Goal: Information Seeking & Learning: Learn about a topic

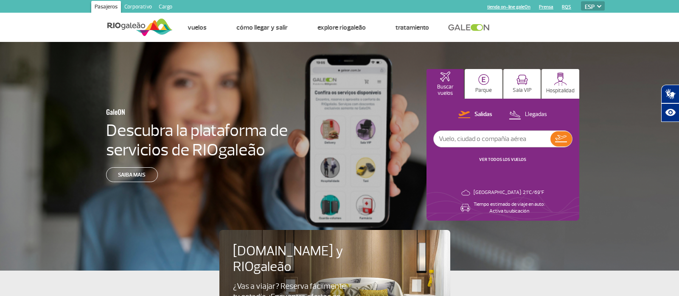
select select "es"
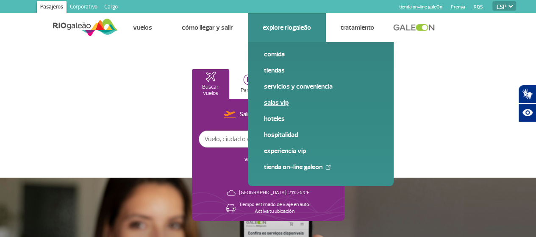
click at [282, 102] on link "Salas VIP" at bounding box center [321, 102] width 114 height 9
click at [297, 151] on link "Experiencia VIP" at bounding box center [321, 150] width 114 height 9
click at [289, 148] on link "Experiencia VIP" at bounding box center [321, 150] width 114 height 9
click at [293, 152] on link "Experiencia VIP" at bounding box center [321, 150] width 114 height 9
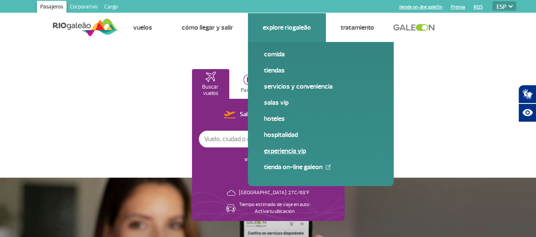
click at [293, 152] on link "Experiencia VIP" at bounding box center [321, 150] width 114 height 9
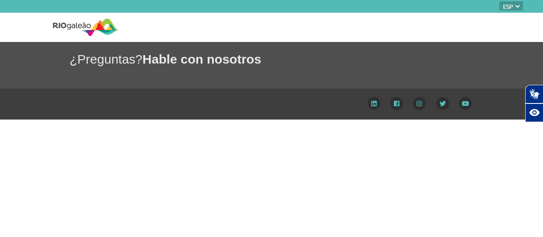
select select "es"
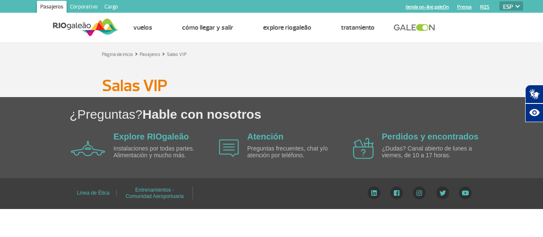
select select "es"
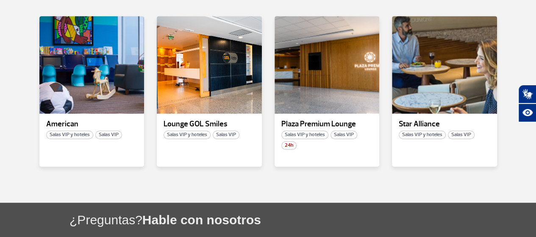
scroll to position [200, 0]
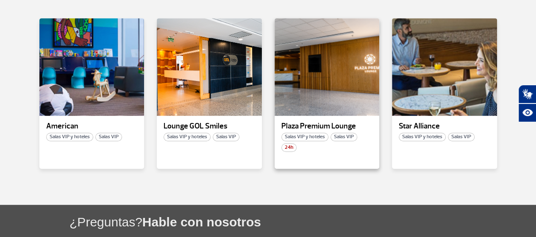
click at [332, 126] on p "Plaza Premium Lounge" at bounding box center [328, 126] width 92 height 8
click at [351, 130] on p "Plaza Premium Lounge" at bounding box center [328, 126] width 92 height 8
drag, startPoint x: 351, startPoint y: 130, endPoint x: 343, endPoint y: 134, distance: 9.1
click at [343, 134] on div "Plaza Premium Lounge Salas VIP y hoteles Salas VIP 24h" at bounding box center [327, 93] width 105 height 151
click at [343, 136] on span "Salas VIP" at bounding box center [344, 137] width 27 height 8
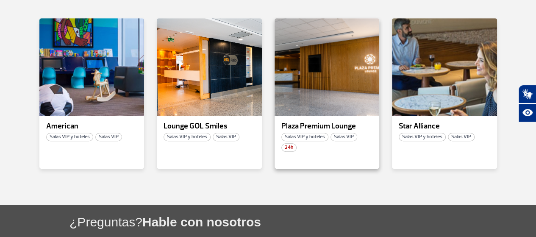
click at [343, 136] on span "Salas VIP" at bounding box center [344, 137] width 27 height 8
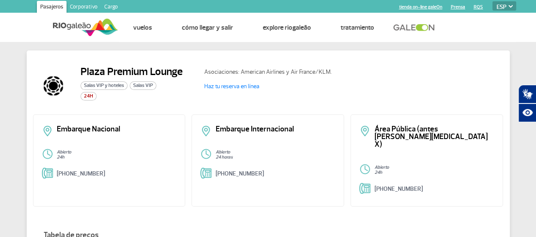
click at [467, 39] on ul "Página de inicio Vuelos Cómo llegar y salir Explore RIOgaleão Tratamiento" at bounding box center [317, 27] width 399 height 29
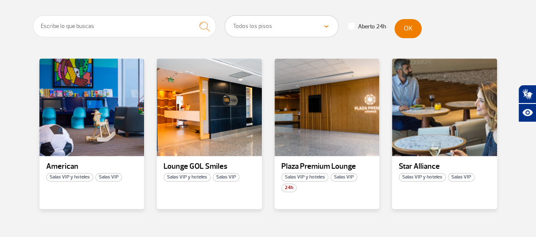
scroll to position [161, 0]
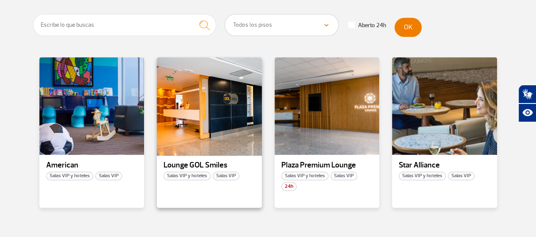
click at [209, 118] on div at bounding box center [209, 106] width 107 height 100
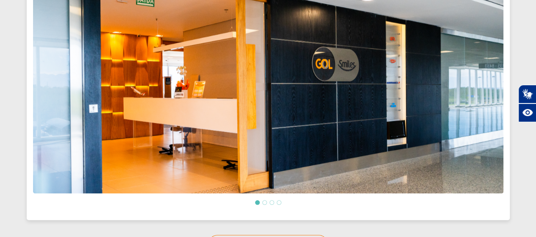
scroll to position [315, 0]
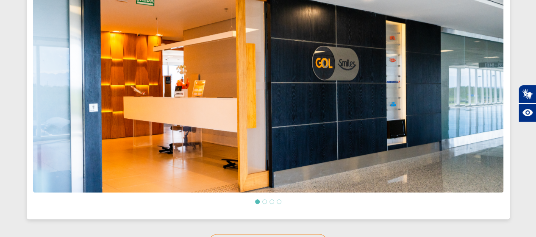
click at [265, 202] on li at bounding box center [265, 201] width 5 height 5
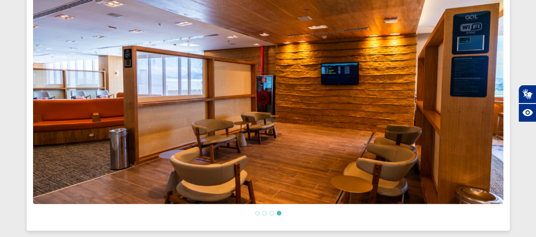
scroll to position [307, 0]
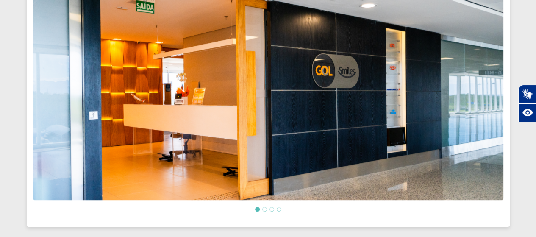
click at [264, 209] on li at bounding box center [265, 209] width 5 height 5
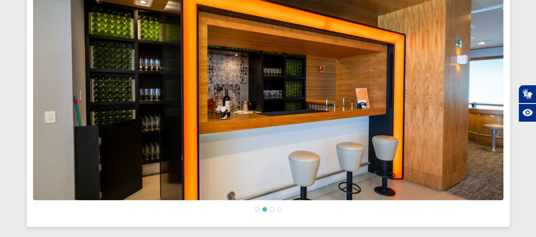
click at [273, 210] on li at bounding box center [272, 209] width 5 height 5
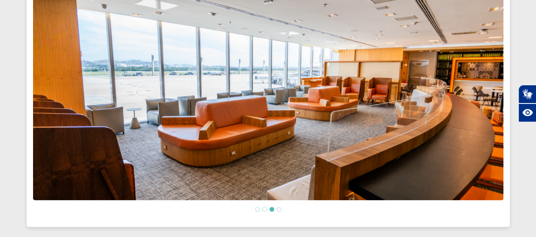
click at [278, 209] on li at bounding box center [279, 209] width 5 height 5
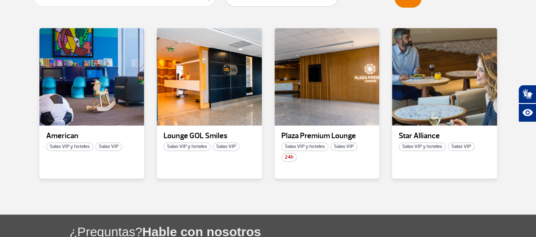
scroll to position [193, 0]
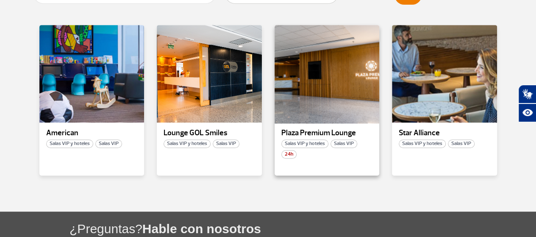
click at [348, 79] on div at bounding box center [327, 74] width 107 height 100
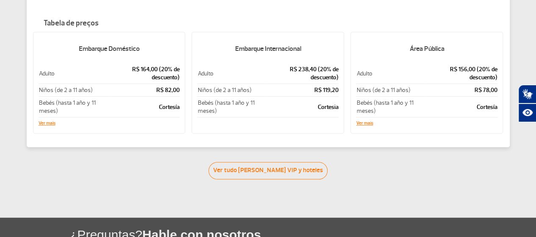
scroll to position [212, 0]
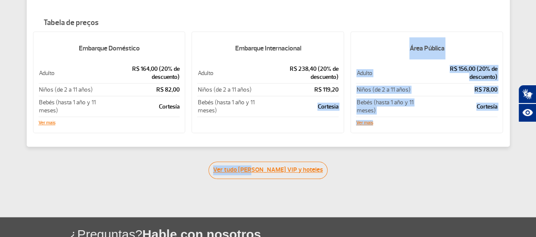
drag, startPoint x: 277, startPoint y: 92, endPoint x: 263, endPoint y: 154, distance: 64.2
click at [263, 154] on div "Plaza Premium Lounge Salas VIP y hoteles Salas VIP 24H Asociaciones: American A…" at bounding box center [268, 4] width 536 height 349
click at [263, 162] on link "Ver tudo de Salas VIP y hoteles" at bounding box center [268, 170] width 119 height 17
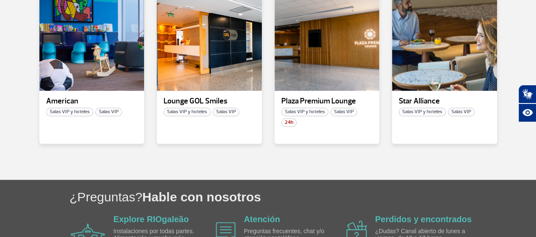
scroll to position [226, 0]
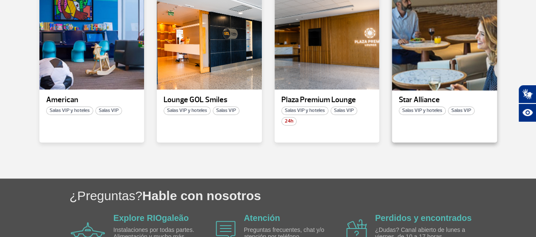
click at [451, 50] on div at bounding box center [444, 41] width 107 height 100
